Goal: Task Accomplishment & Management: Complete application form

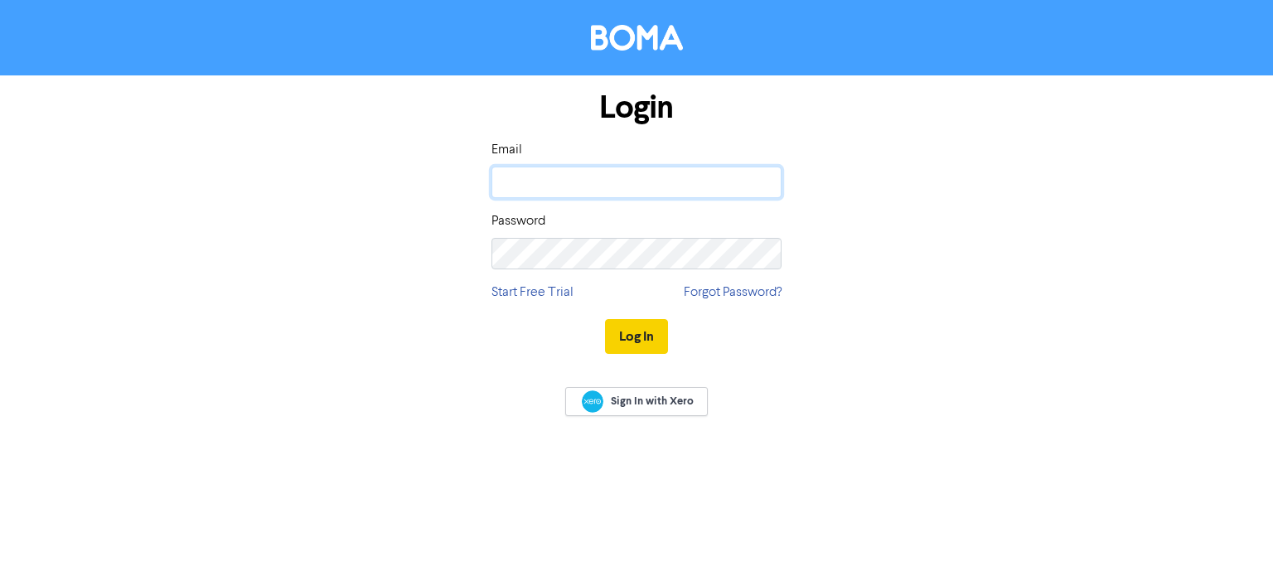
type input "[PERSON_NAME][EMAIL_ADDRESS][DOMAIN_NAME]"
click at [654, 332] on button "Log In" at bounding box center [636, 336] width 63 height 35
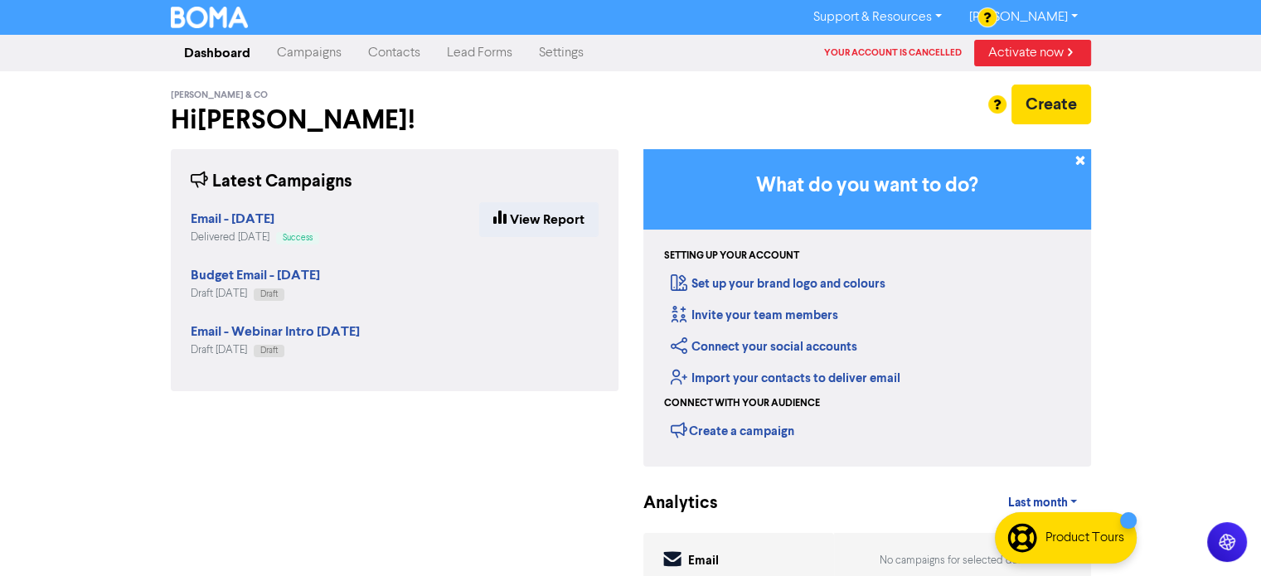
click at [391, 56] on link "Contacts" at bounding box center [394, 52] width 79 height 33
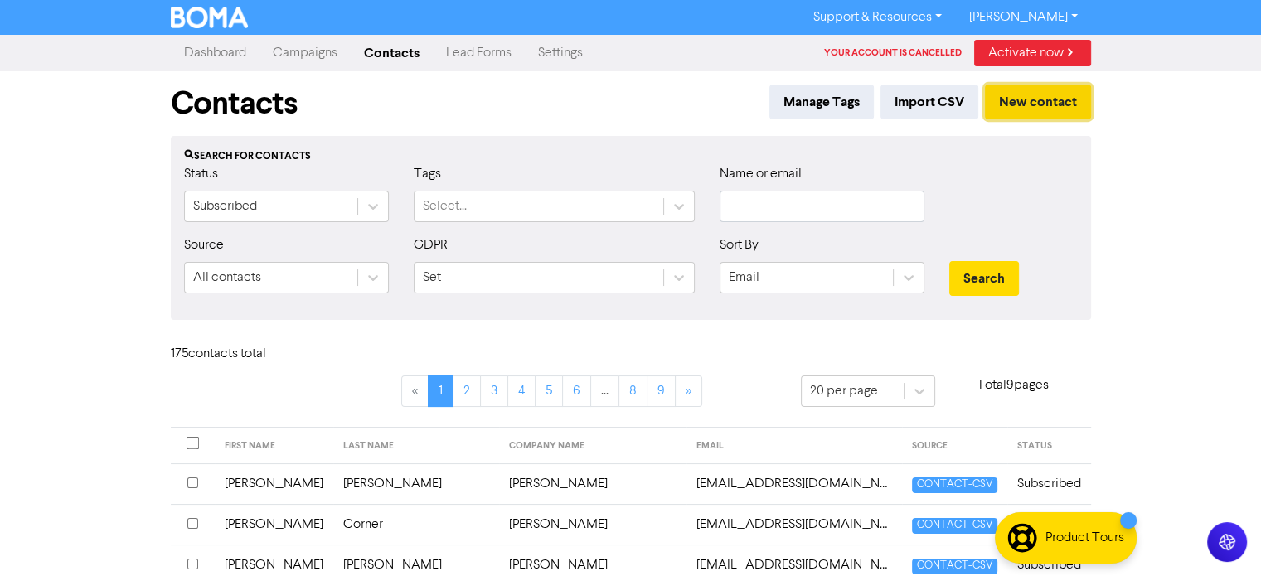
click at [1051, 100] on button "New contact" at bounding box center [1038, 102] width 106 height 35
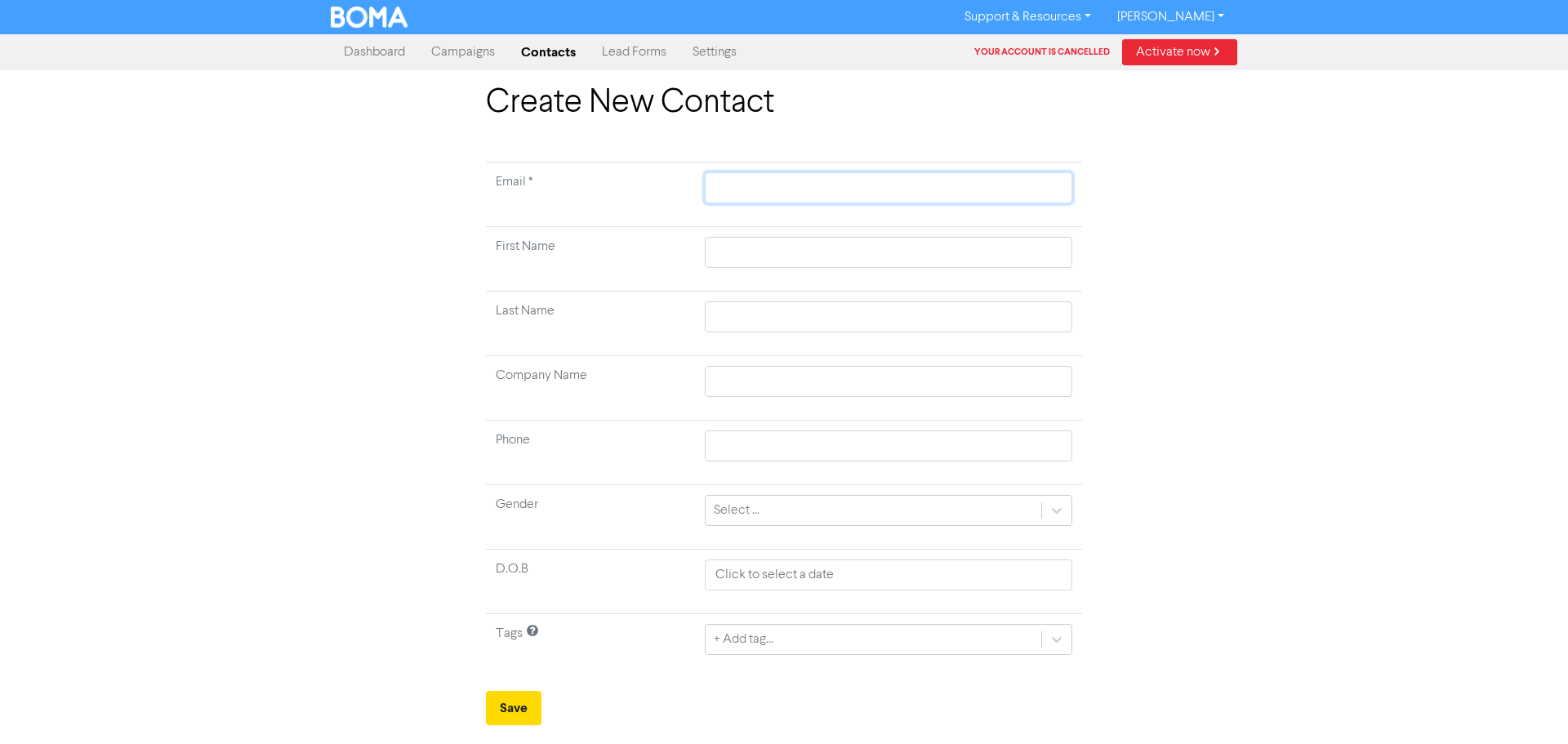
click at [722, 189] on input "text" at bounding box center [887, 188] width 367 height 32
type input "t"
type input "tr"
type input "tra"
type input "trac"
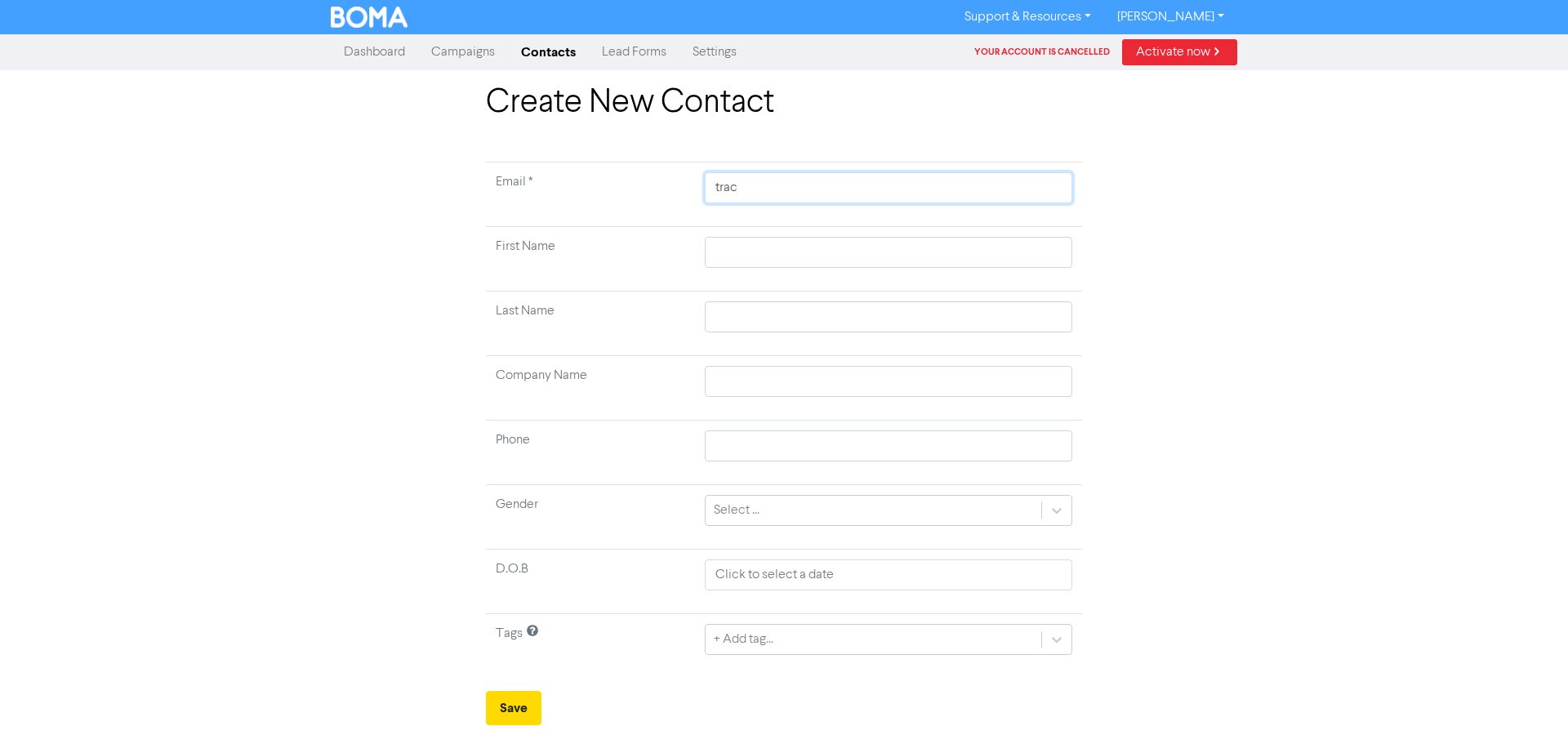
type input "trace"
type input "[PERSON_NAME]"
type input "traceyb"
type input "traceybo"
type input "traceybow"
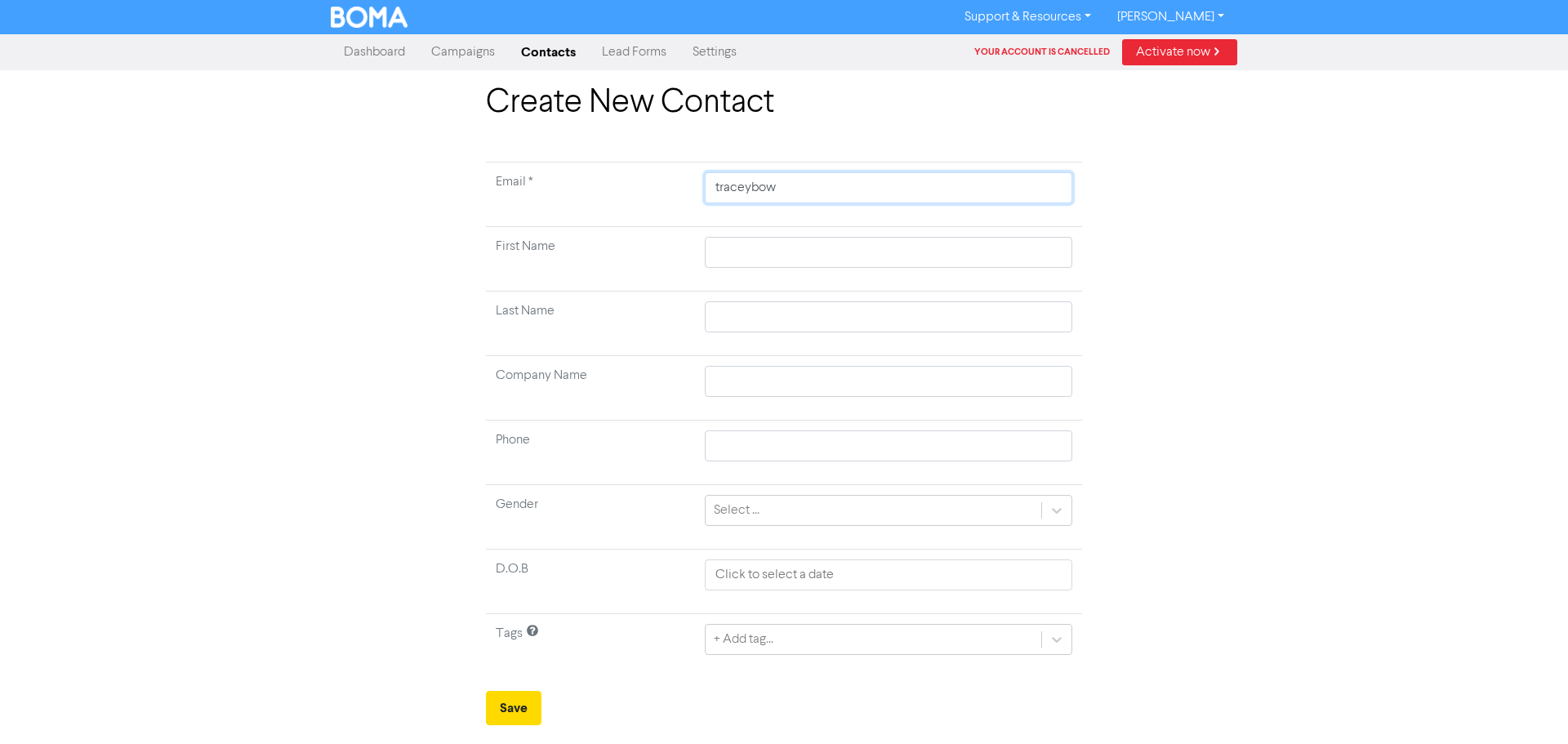
type input "traceybowe"
type input "traceybowes"
type input "[EMAIL_ADDRESS][DOMAIN_NAME]"
click at [743, 241] on input "text" at bounding box center [887, 252] width 367 height 32
type input "T"
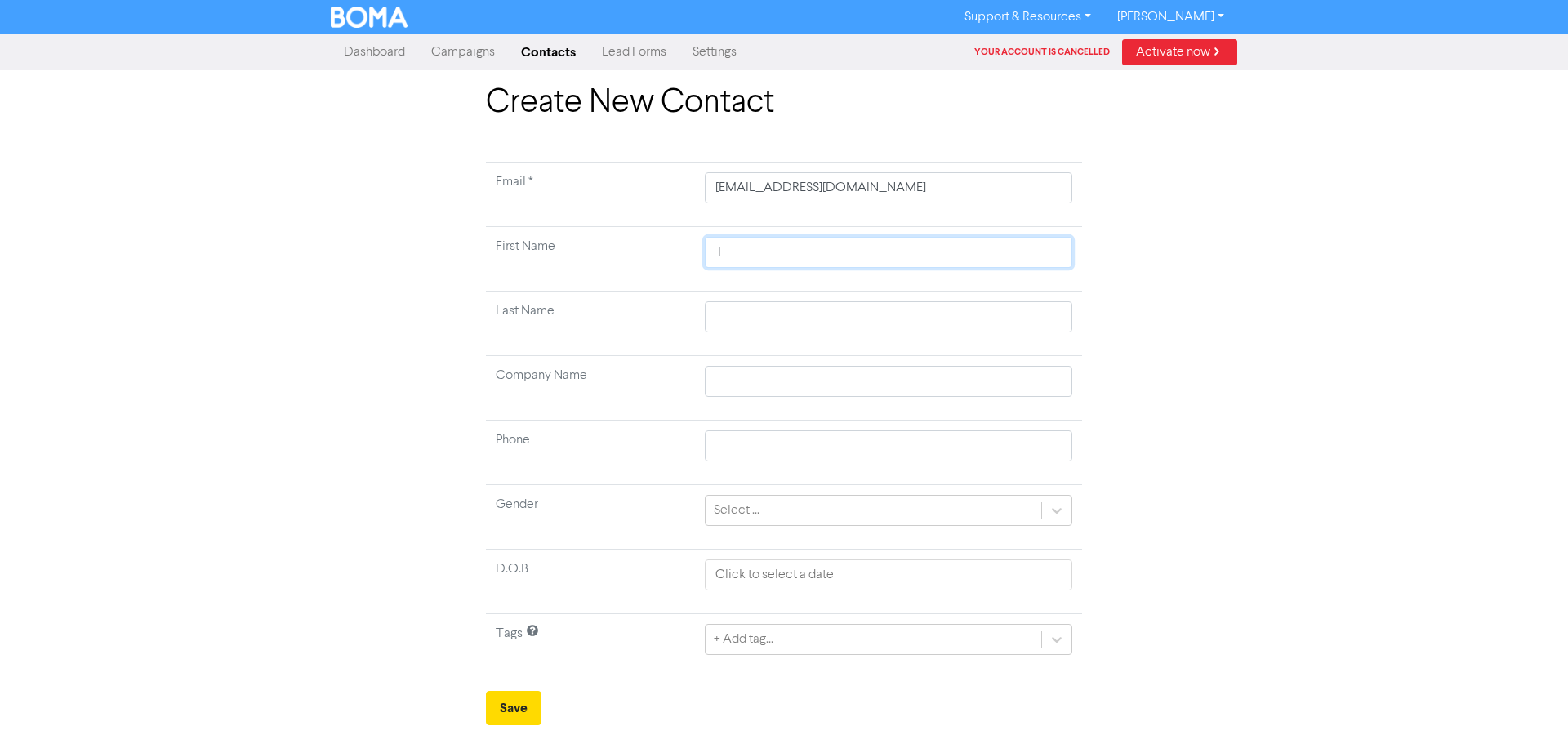
type input "Tr"
type input "Tra"
type input "Trac"
type input "Trace"
type input "[PERSON_NAME]"
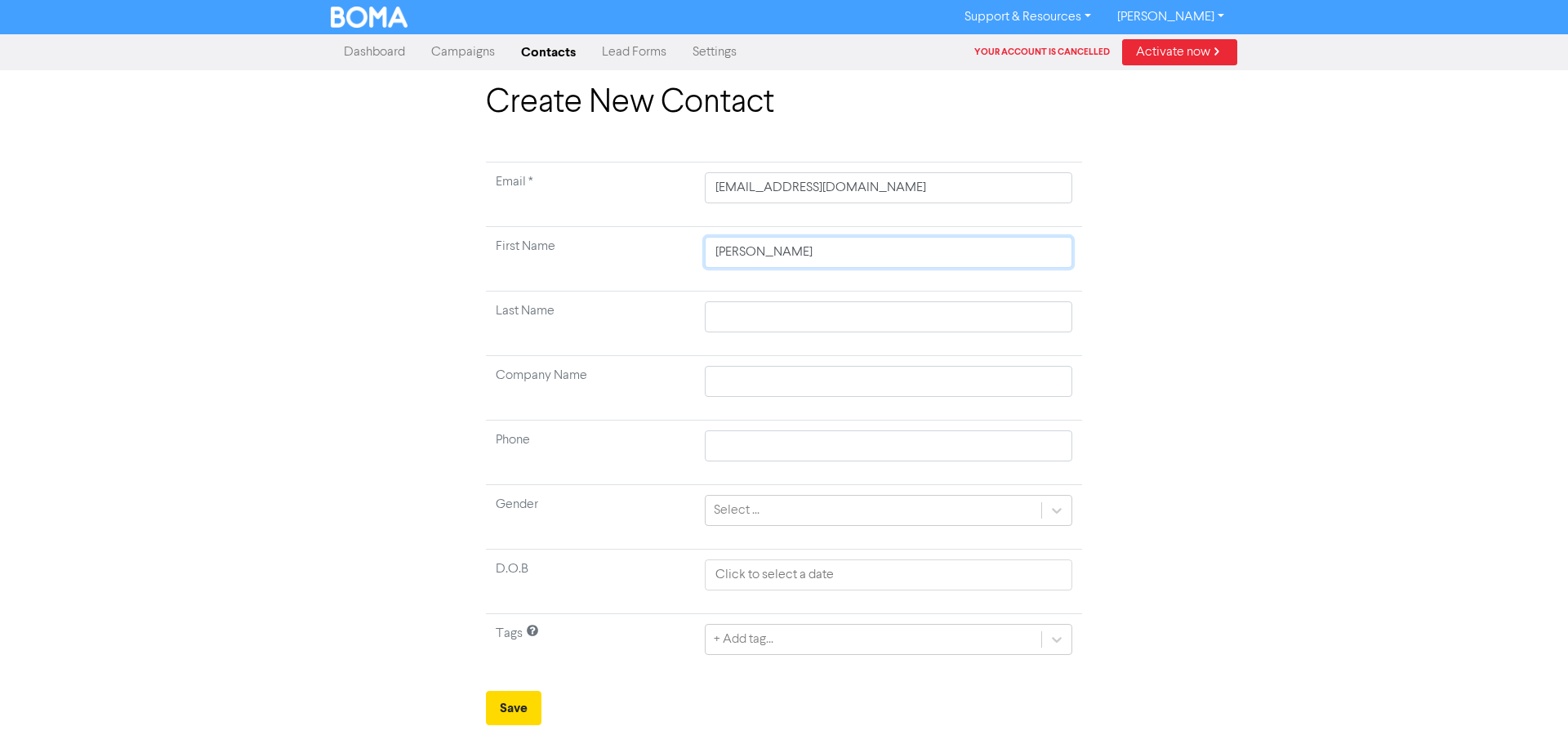
type input "[PERSON_NAME]"
click at [731, 316] on input "text" at bounding box center [887, 317] width 367 height 32
type input "V"
type input "B"
type input "Bo"
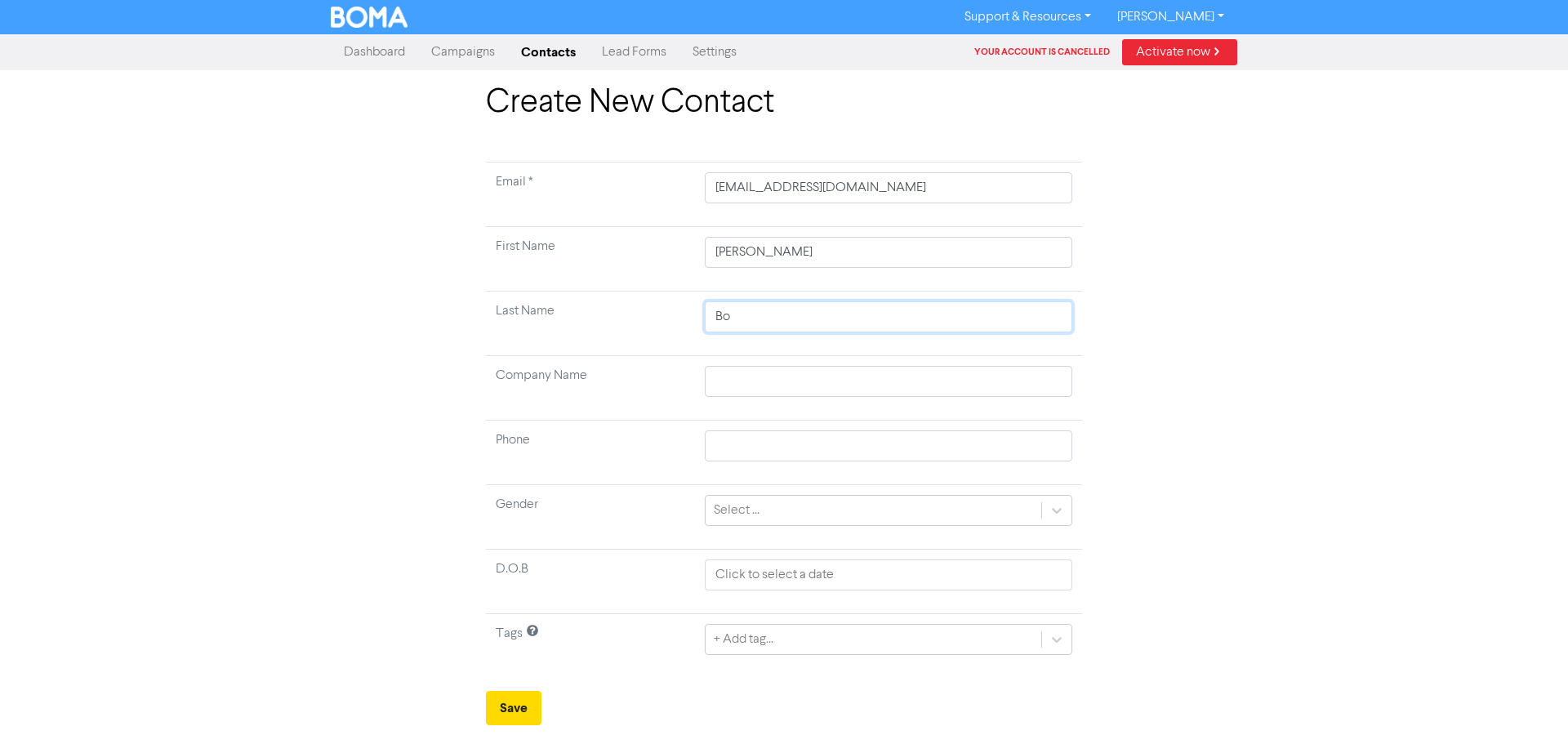
type input "Boe"
type input "Boew"
type input "Boews"
type input "Boew"
type input "Boe"
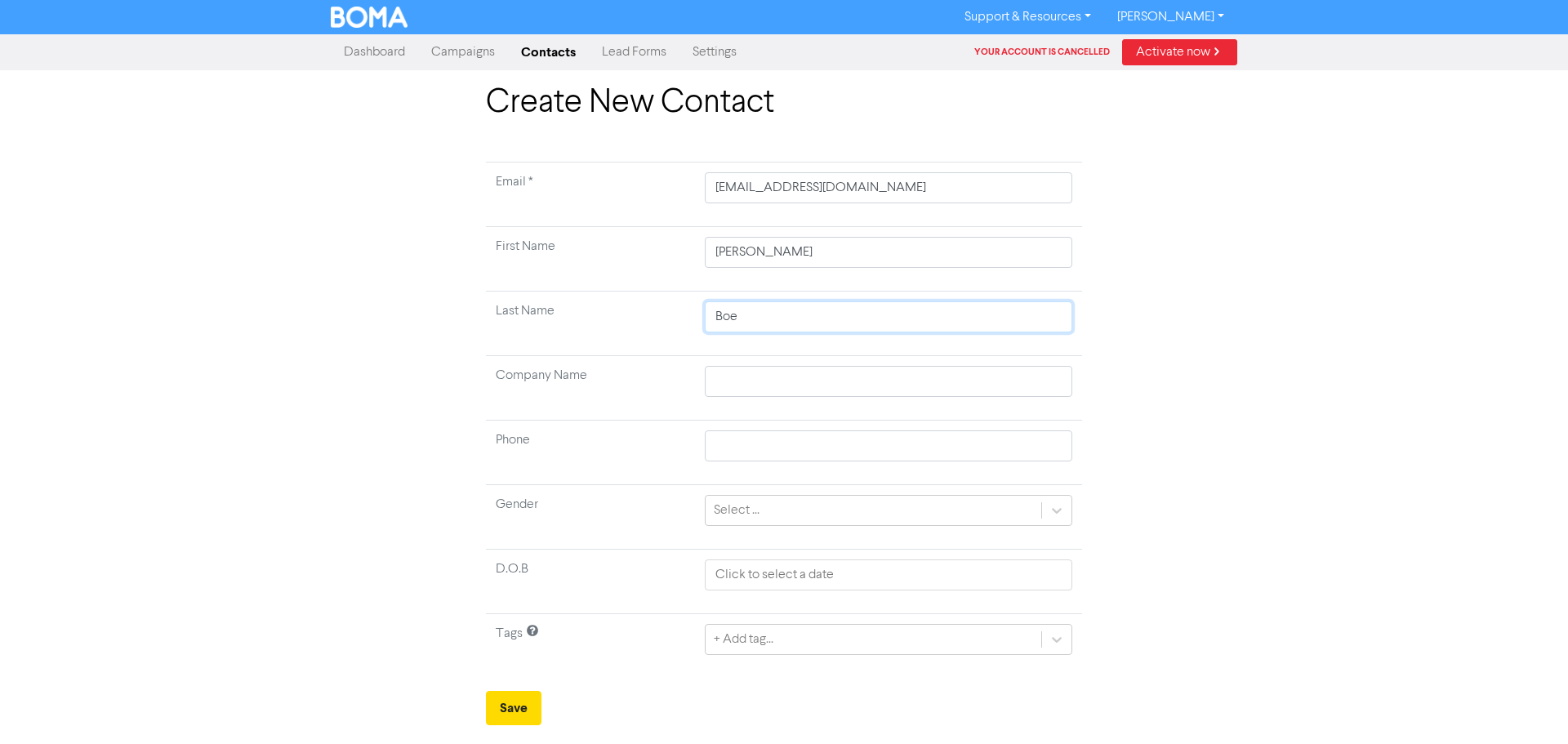
type input "Bo"
type input "Bow"
type input "[PERSON_NAME]"
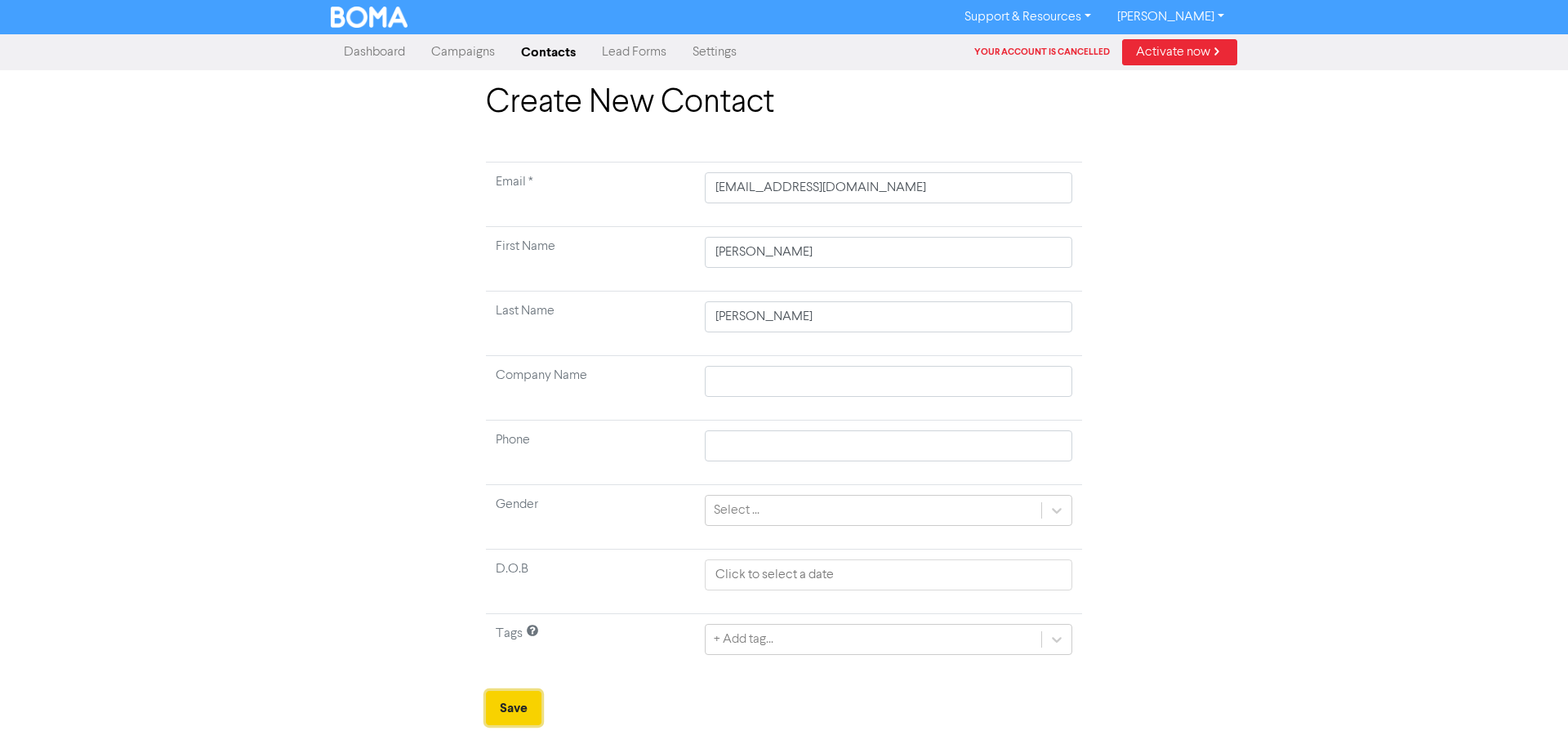
click at [507, 567] on button "Save" at bounding box center [513, 708] width 55 height 34
